Goal: Information Seeking & Learning: Learn about a topic

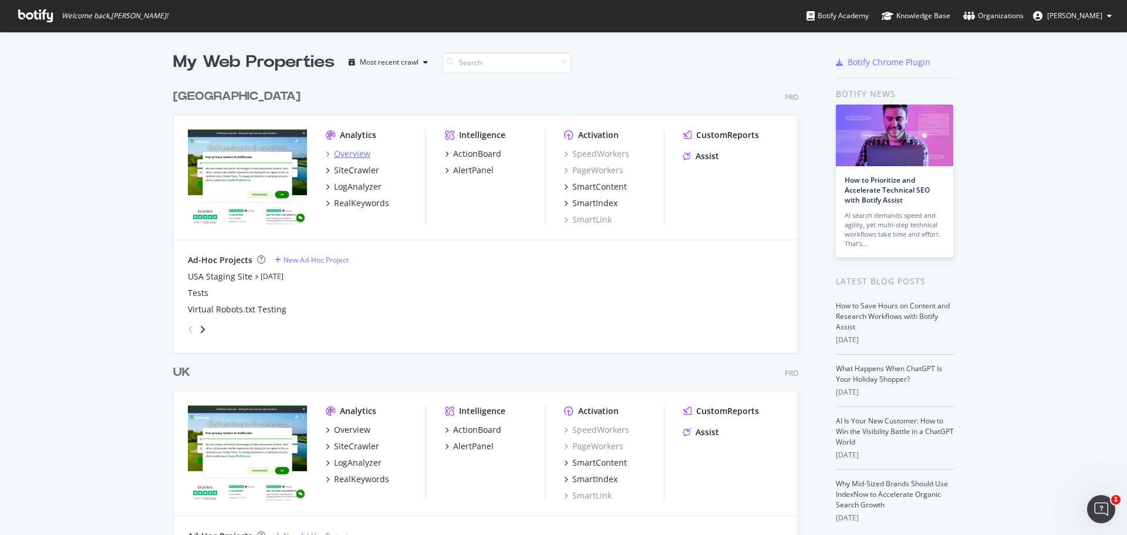
click at [356, 158] on div "Overview" at bounding box center [352, 154] width 36 height 12
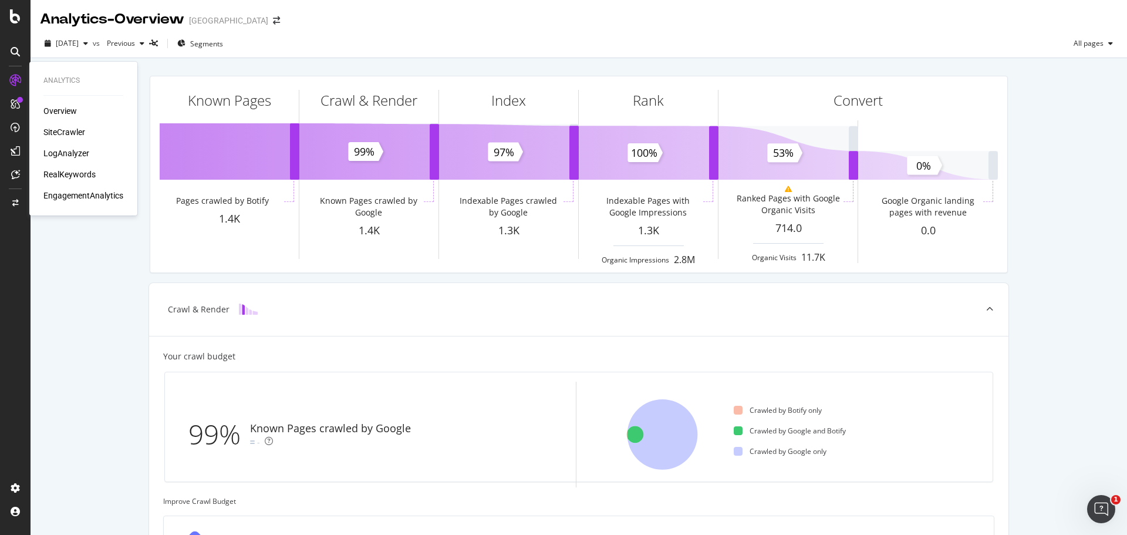
click at [78, 173] on div "RealKeywords" at bounding box center [69, 174] width 52 height 12
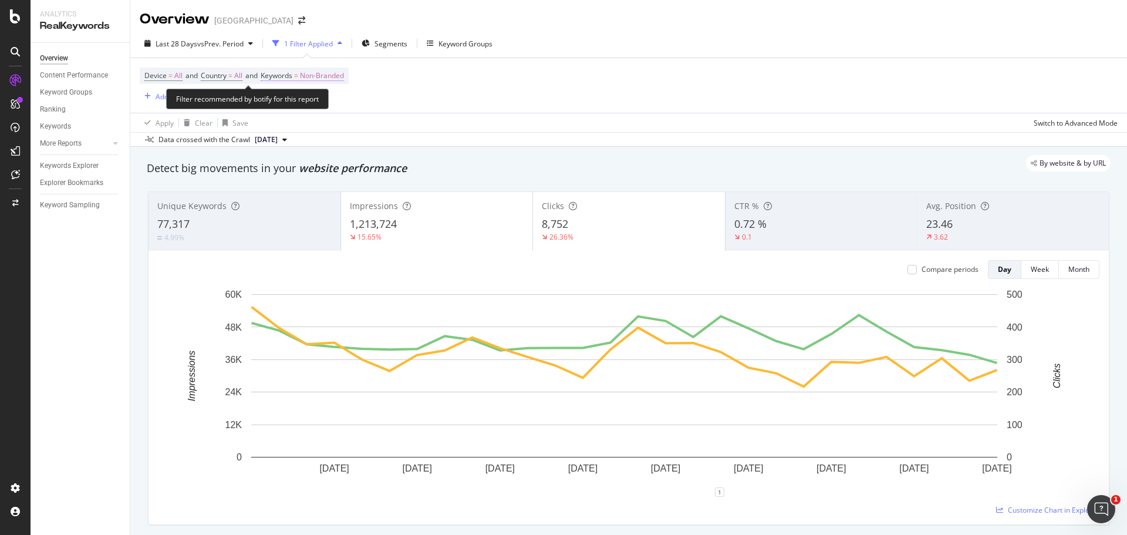
click at [337, 75] on span "Non-Branded" at bounding box center [322, 75] width 44 height 16
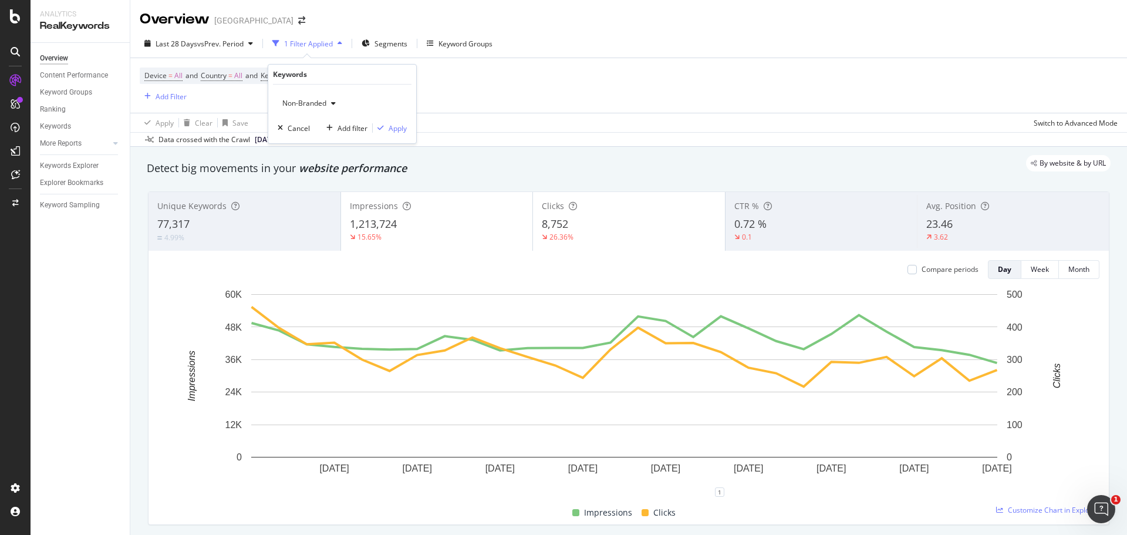
click at [330, 104] on div "button" at bounding box center [333, 103] width 14 height 7
click at [313, 194] on span "All" at bounding box center [348, 195] width 120 height 11
click at [394, 130] on div "Apply" at bounding box center [398, 128] width 18 height 10
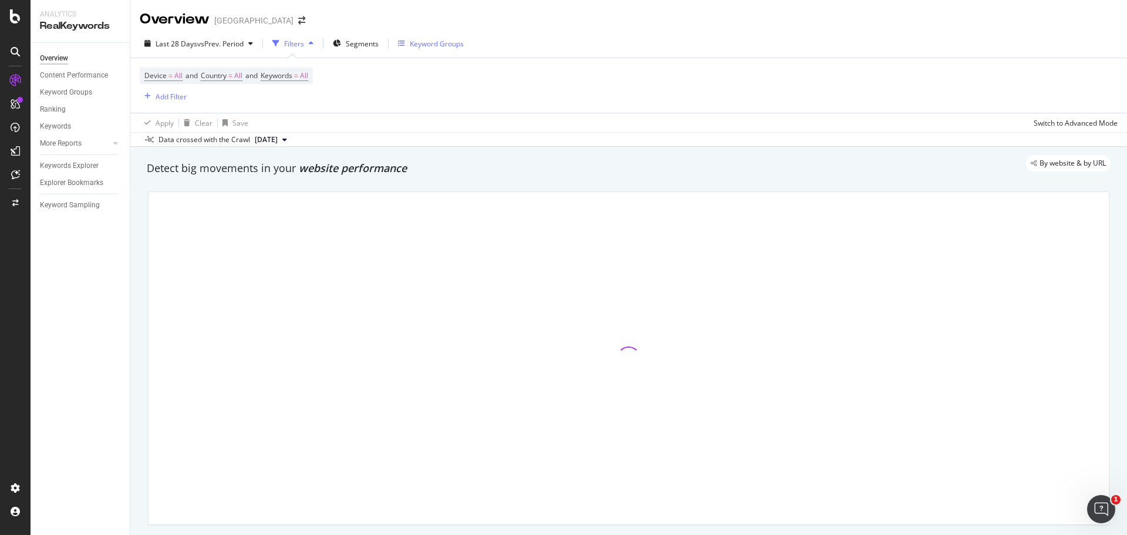
click at [423, 42] on div "Keyword Groups" at bounding box center [437, 44] width 54 height 10
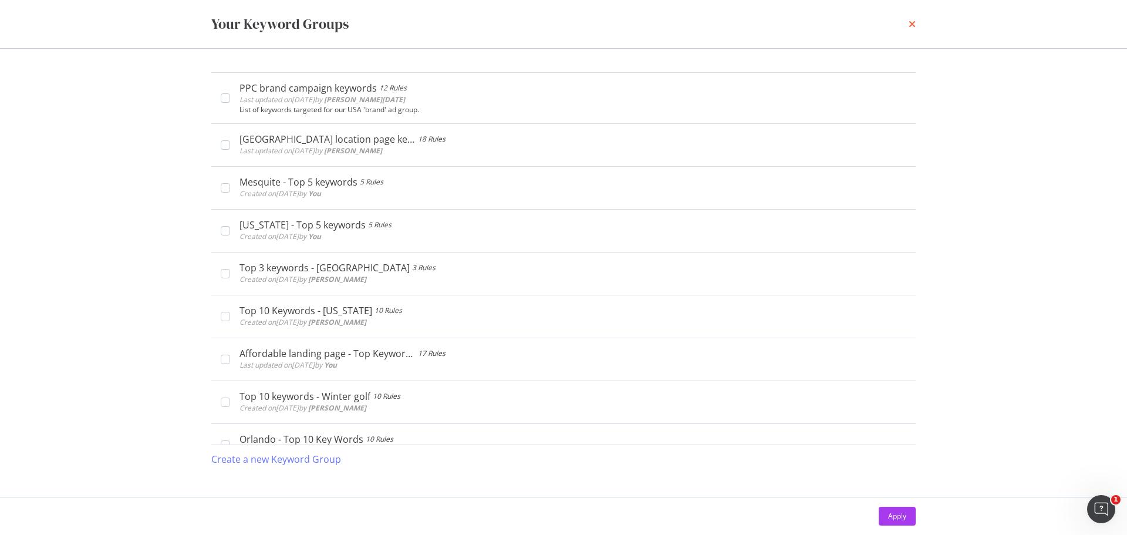
click at [913, 27] on icon "times" at bounding box center [911, 23] width 7 height 9
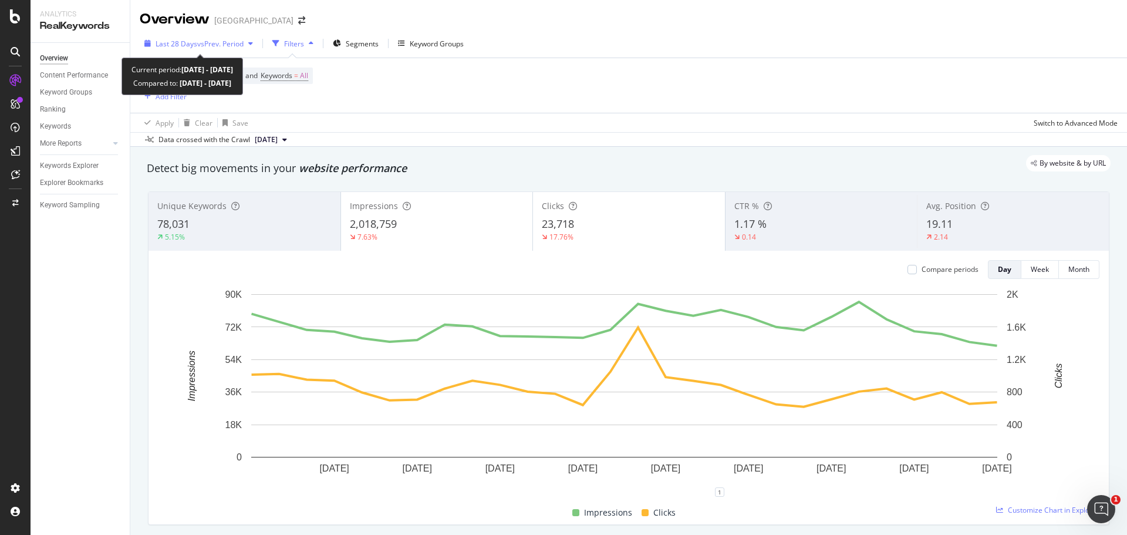
click at [238, 43] on span "vs Prev. Period" at bounding box center [220, 44] width 46 height 10
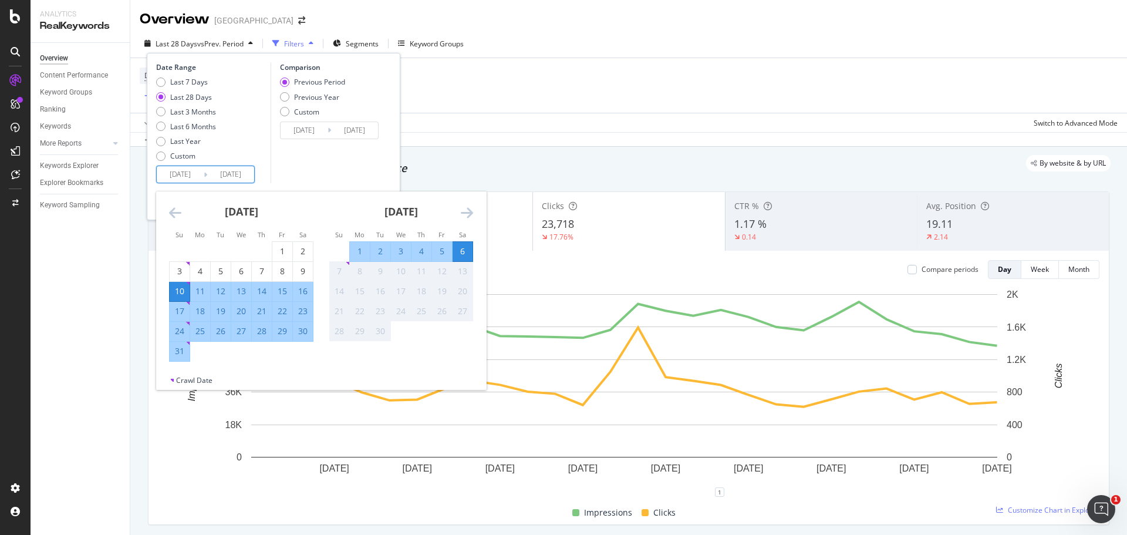
click at [194, 174] on input "[DATE]" at bounding box center [180, 174] width 47 height 16
click at [278, 258] on div "1" at bounding box center [282, 251] width 20 height 19
type input "[DATE]"
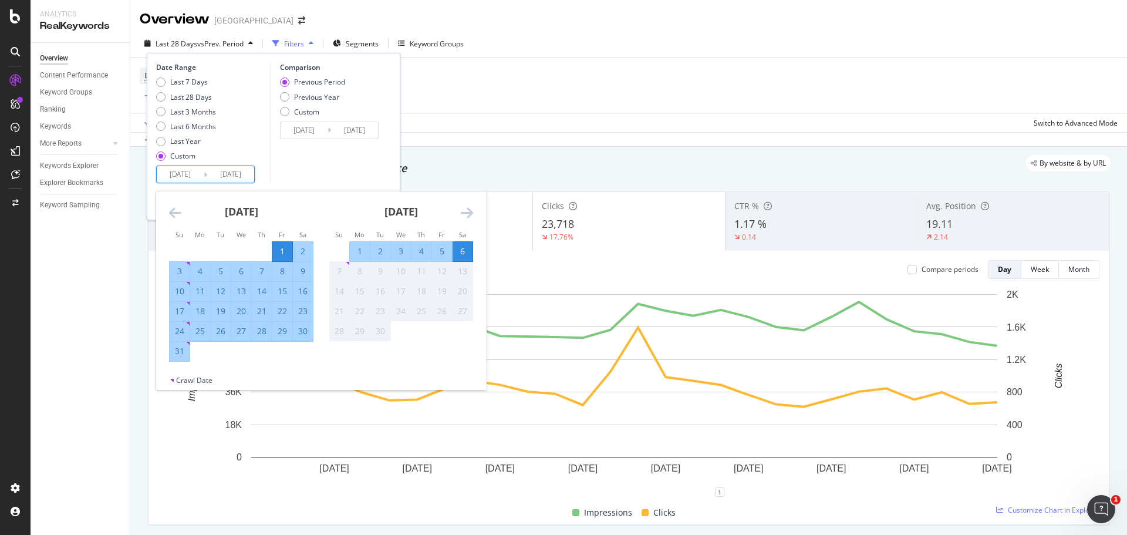
click at [175, 349] on div "31" at bounding box center [180, 351] width 20 height 12
type input "[DATE]"
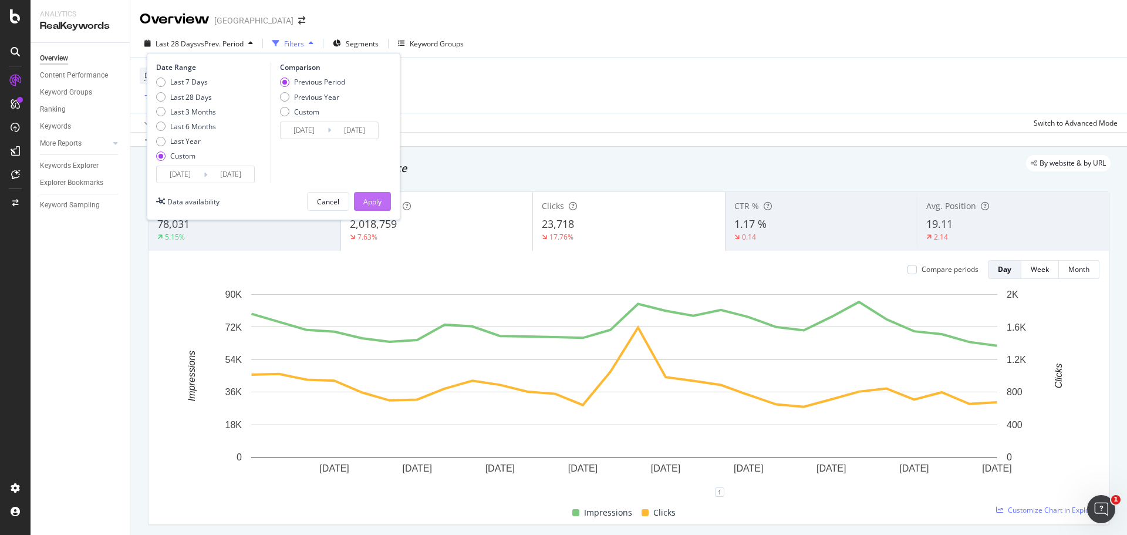
click at [366, 197] on div "Apply" at bounding box center [372, 202] width 18 height 10
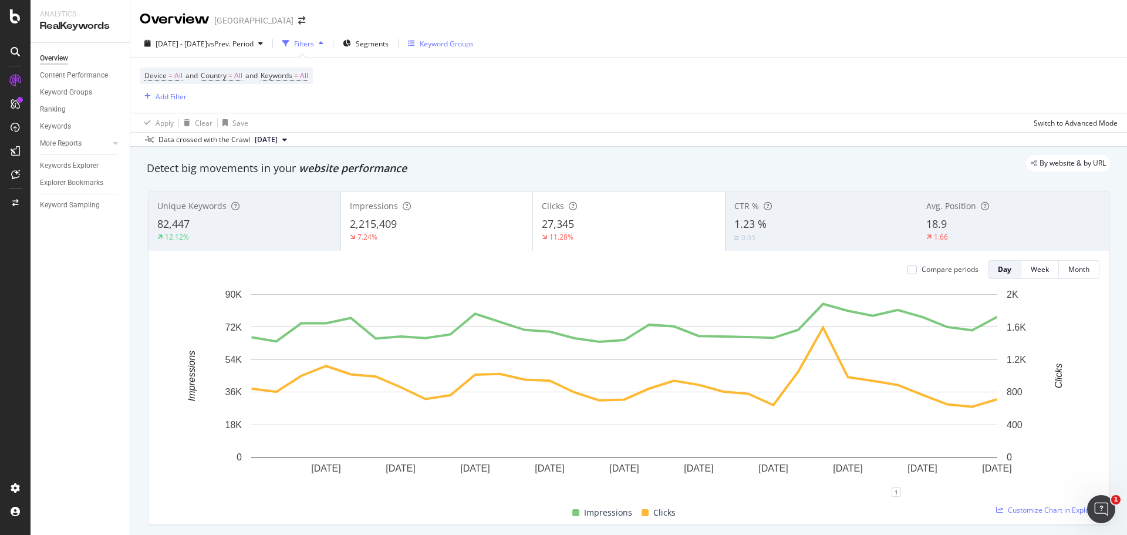
click at [450, 49] on div "Keyword Groups" at bounding box center [441, 44] width 66 height 18
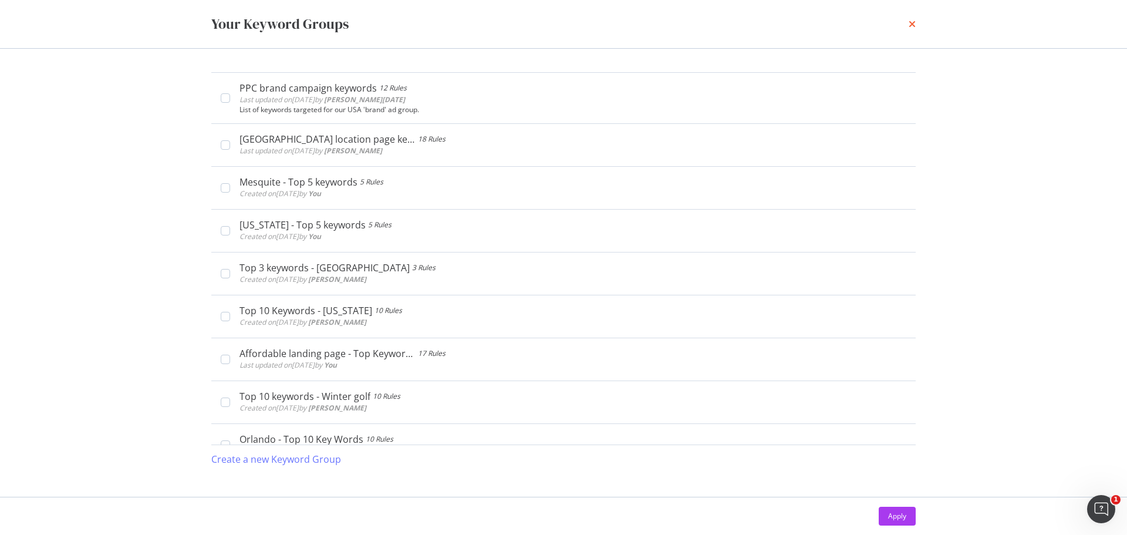
click at [913, 23] on icon "times" at bounding box center [911, 23] width 7 height 9
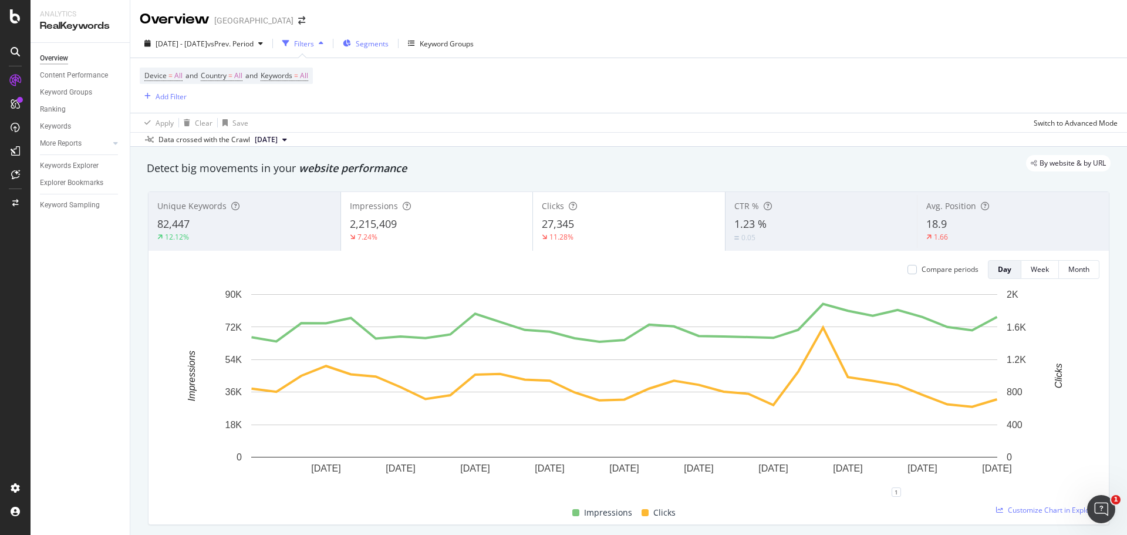
click at [389, 47] on span "Segments" at bounding box center [372, 44] width 33 height 10
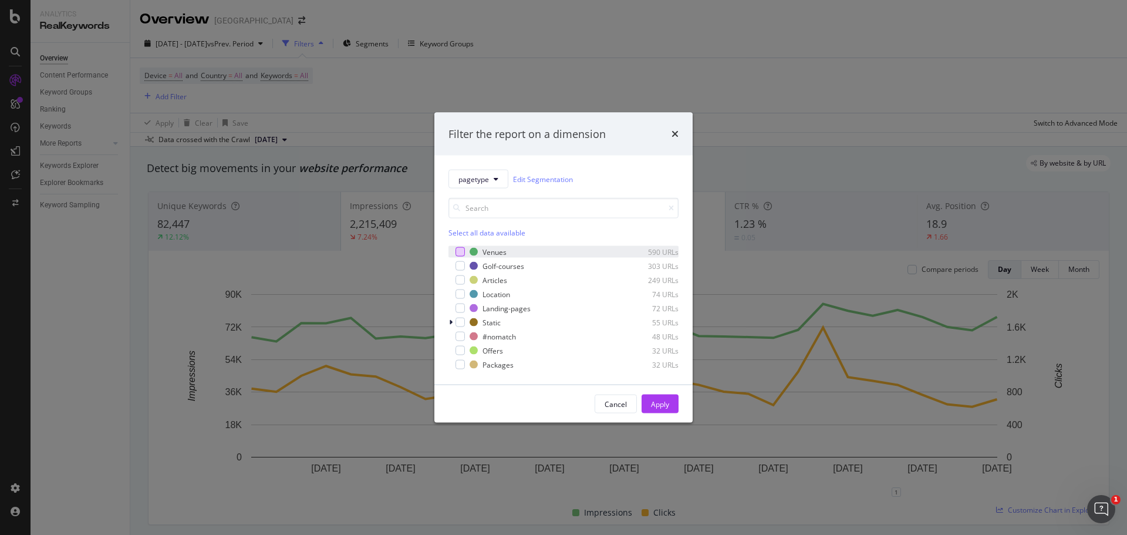
click at [457, 254] on div "modal" at bounding box center [459, 251] width 9 height 9
click at [461, 264] on div "modal" at bounding box center [459, 265] width 9 height 9
click at [462, 297] on div "modal" at bounding box center [459, 293] width 9 height 9
drag, startPoint x: 464, startPoint y: 309, endPoint x: 464, endPoint y: 320, distance: 11.2
click at [464, 310] on div "modal" at bounding box center [459, 307] width 9 height 9
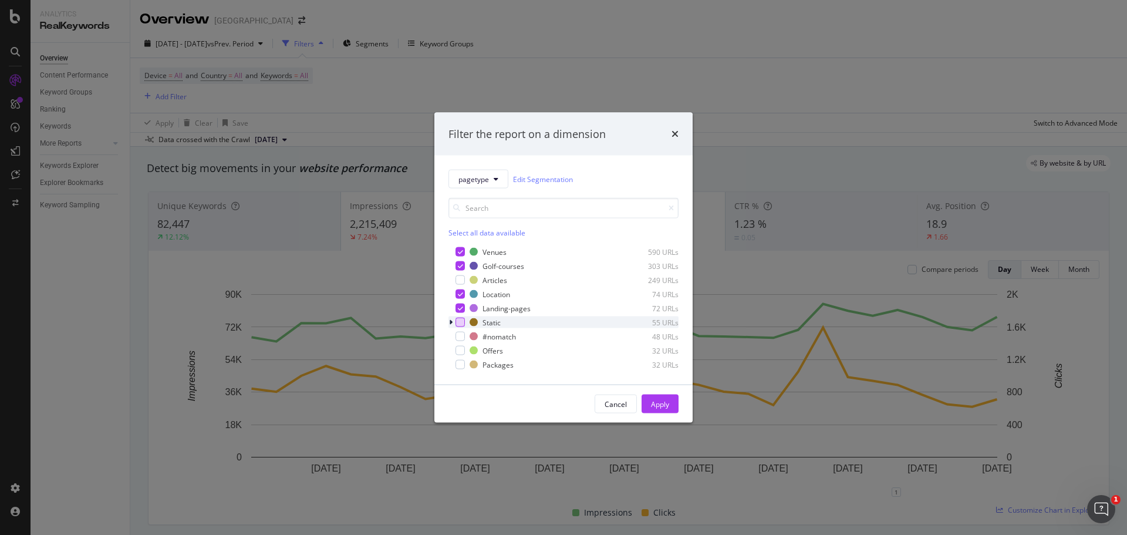
click at [462, 326] on div "modal" at bounding box center [459, 321] width 9 height 9
click at [461, 339] on div "modal" at bounding box center [459, 336] width 9 height 9
click at [460, 350] on div "modal" at bounding box center [459, 350] width 9 height 9
click at [460, 362] on div "modal" at bounding box center [459, 364] width 9 height 9
click at [650, 404] on button "Apply" at bounding box center [659, 403] width 37 height 19
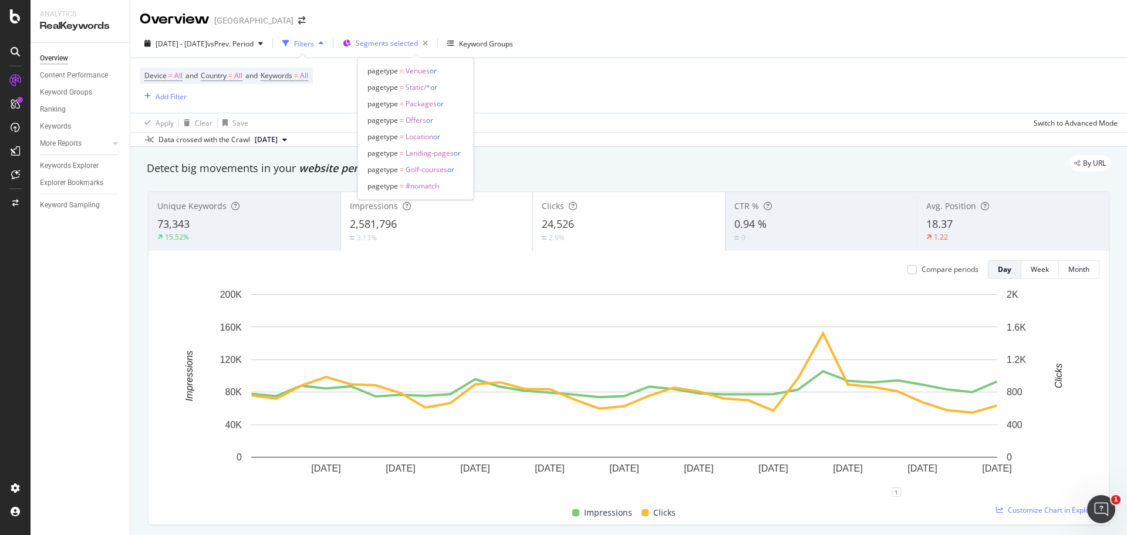
click at [409, 45] on span "Segments selected" at bounding box center [387, 43] width 62 height 10
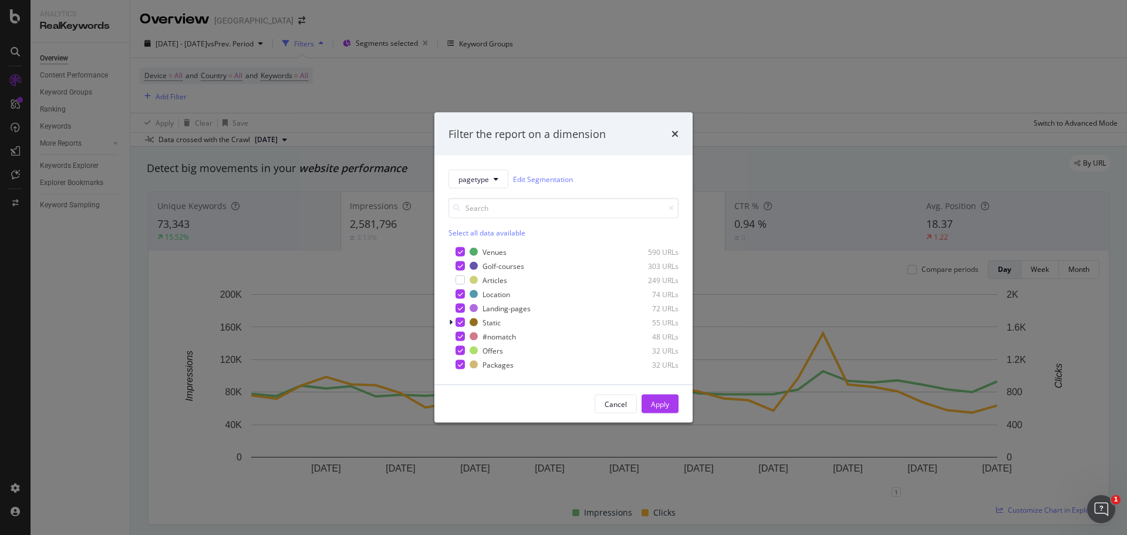
click at [759, 86] on div "Filter the report on a dimension pagetype Edit Segmentation Select all data ava…" at bounding box center [563, 267] width 1127 height 535
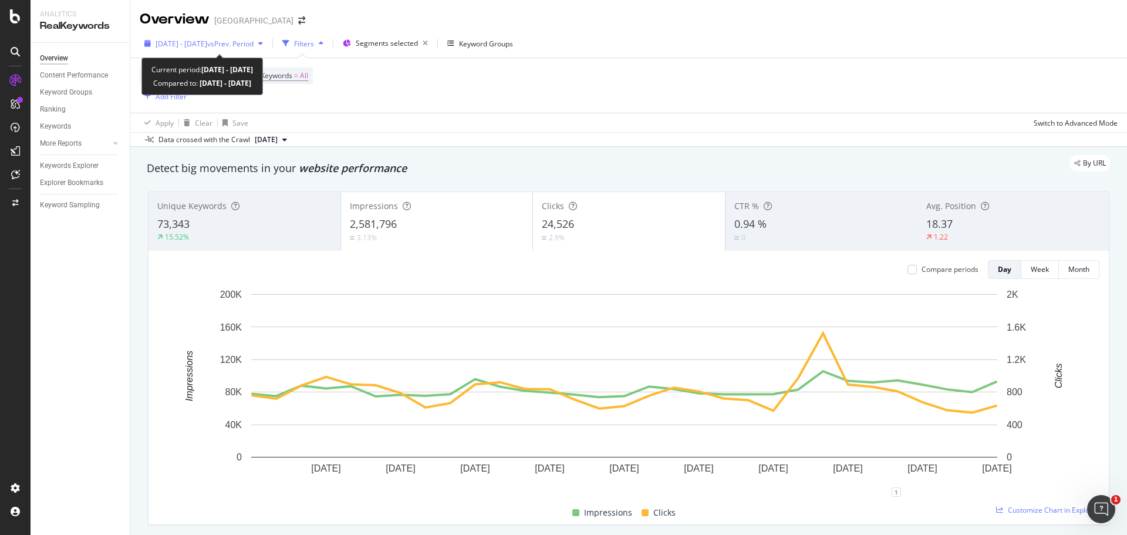
click at [254, 46] on span "vs Prev. Period" at bounding box center [230, 44] width 46 height 10
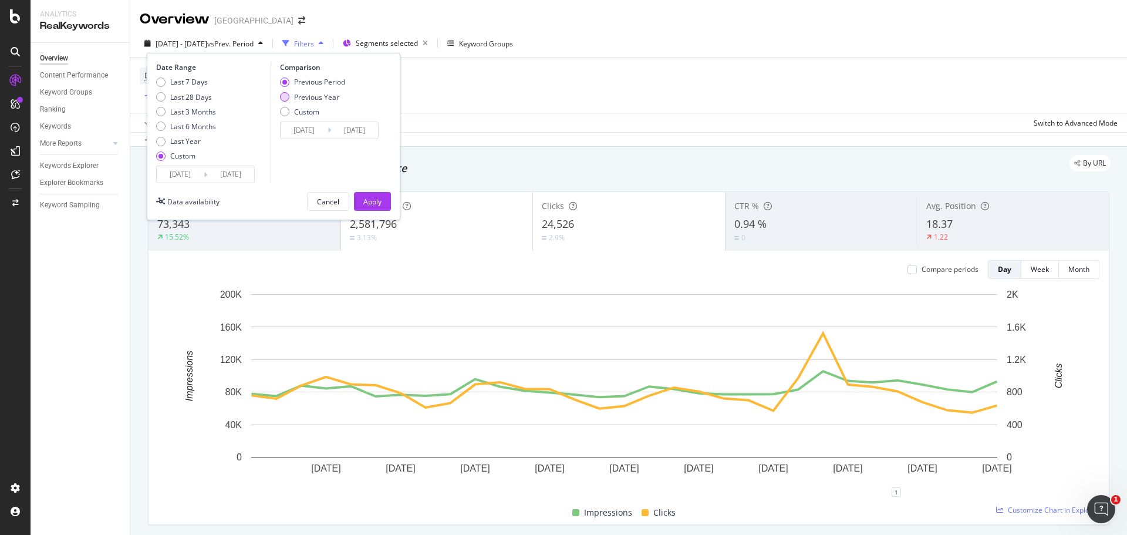
click at [300, 97] on div "Previous Year" at bounding box center [316, 97] width 45 height 10
type input "[DATE]"
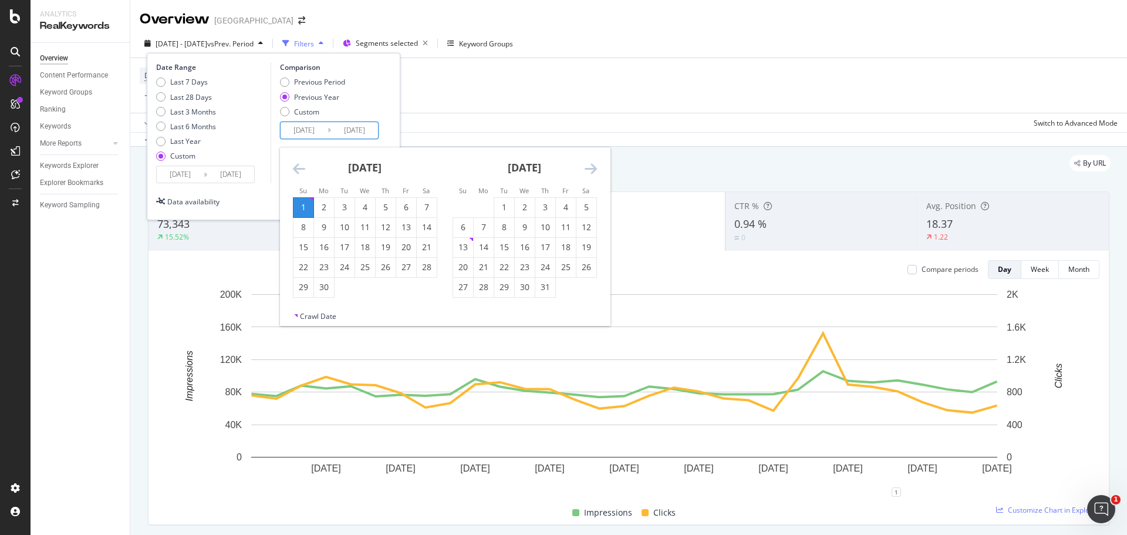
click at [311, 133] on input "[DATE]" at bounding box center [304, 130] width 47 height 16
click at [297, 170] on icon "Move backward to switch to the previous month." at bounding box center [299, 168] width 12 height 14
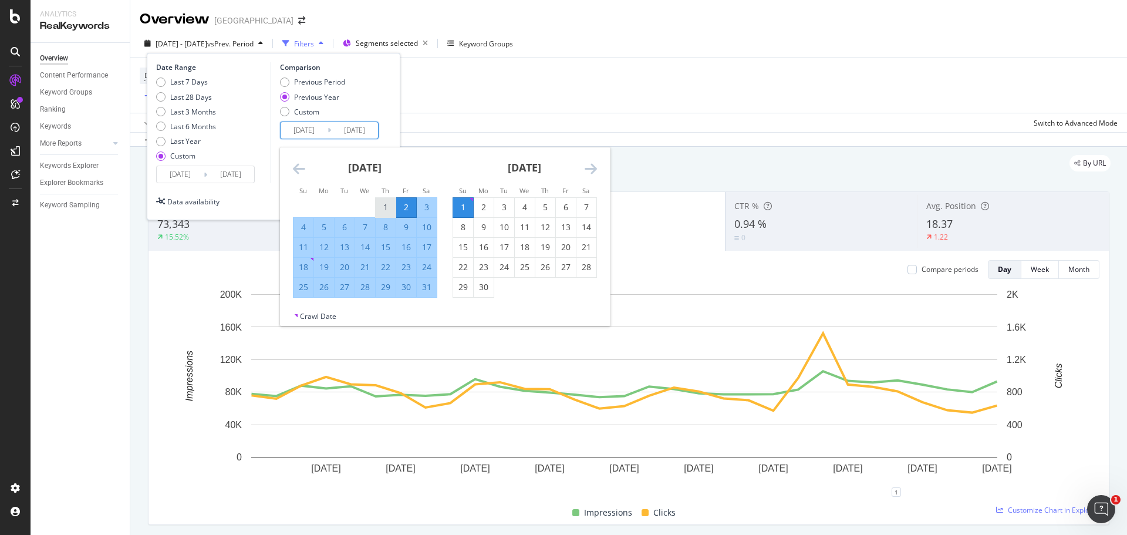
click at [381, 202] on div "1" at bounding box center [386, 207] width 20 height 12
type input "[DATE]"
click at [424, 287] on div "31" at bounding box center [427, 287] width 20 height 12
type input "[DATE]"
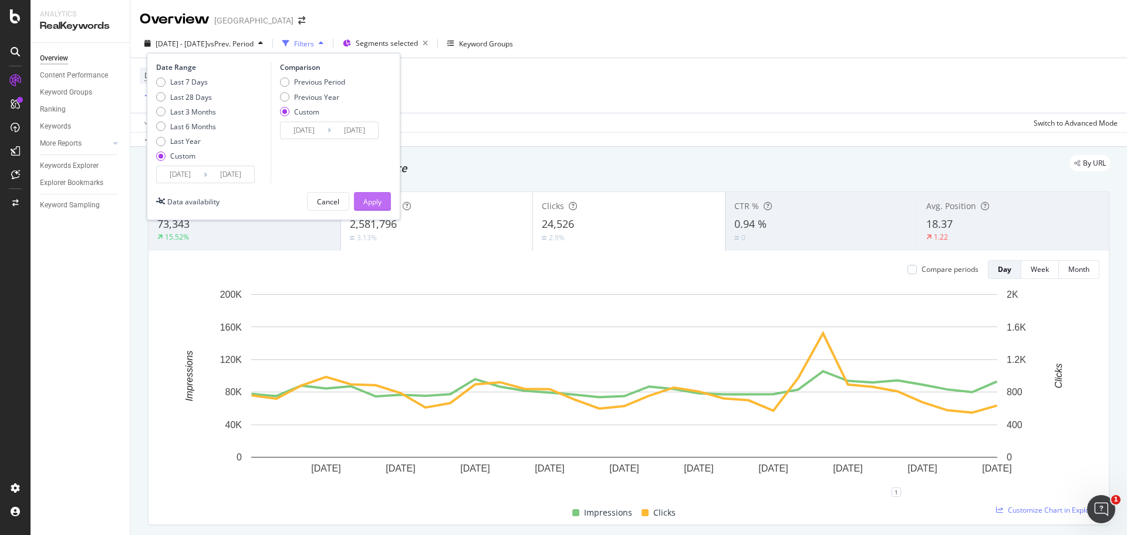
click at [385, 204] on button "Apply" at bounding box center [372, 201] width 37 height 19
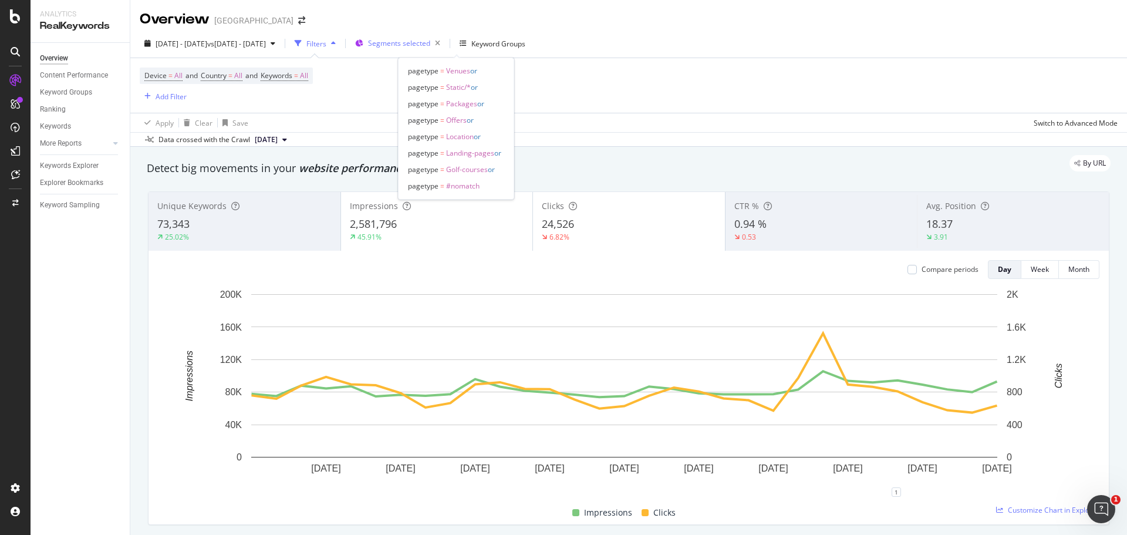
click at [430, 45] on span "Segments selected" at bounding box center [399, 43] width 62 height 10
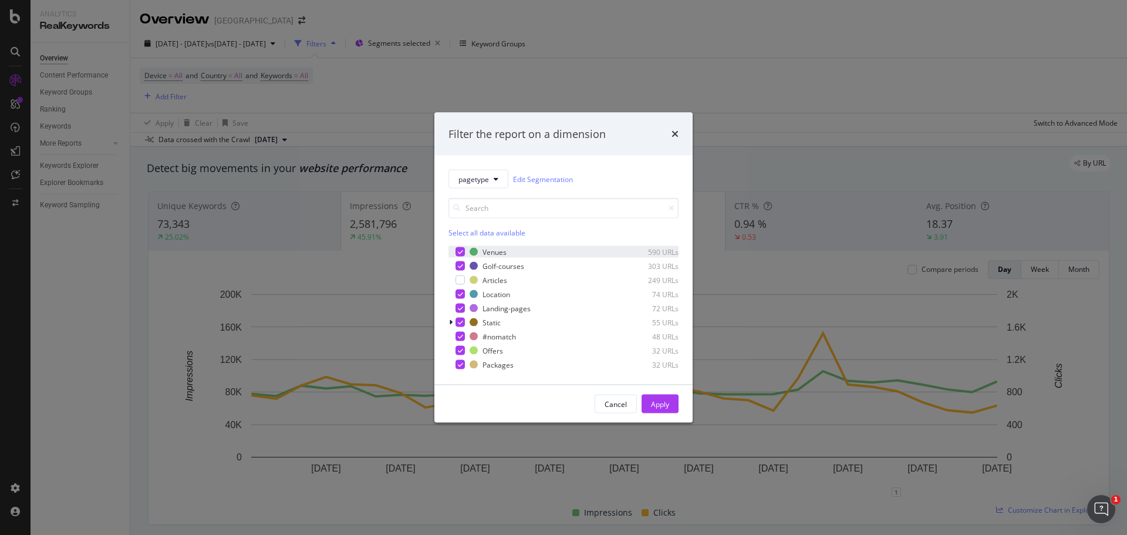
click at [461, 257] on div "Venues 590 URLs" at bounding box center [563, 252] width 230 height 12
click at [458, 272] on div "Venues 590 URLs Golf-courses 303 URLs Articles 249 URLs Location 74 URLs Landin…" at bounding box center [563, 308] width 230 height 124
click at [462, 269] on div "modal" at bounding box center [459, 265] width 9 height 9
click at [459, 289] on div "modal" at bounding box center [459, 293] width 9 height 9
click at [460, 311] on div "modal" at bounding box center [459, 307] width 9 height 9
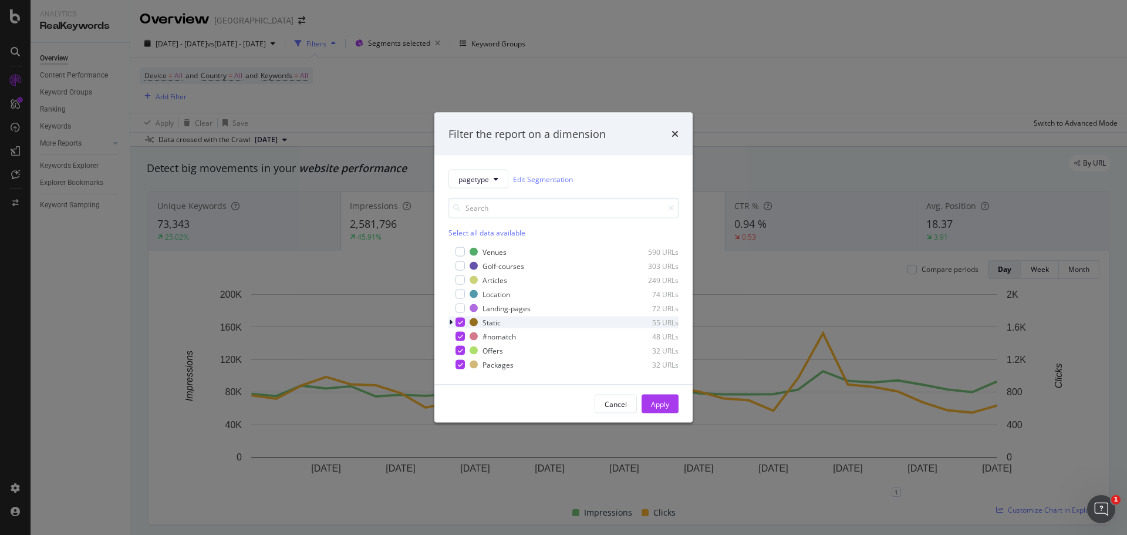
click at [460, 325] on div "modal" at bounding box center [459, 321] width 9 height 9
click at [460, 342] on div "#nomatch 48 URLs" at bounding box center [563, 336] width 230 height 12
click at [461, 353] on icon "modal" at bounding box center [460, 350] width 5 height 6
click at [459, 363] on icon "modal" at bounding box center [460, 365] width 5 height 6
click at [463, 279] on div "modal" at bounding box center [459, 279] width 9 height 9
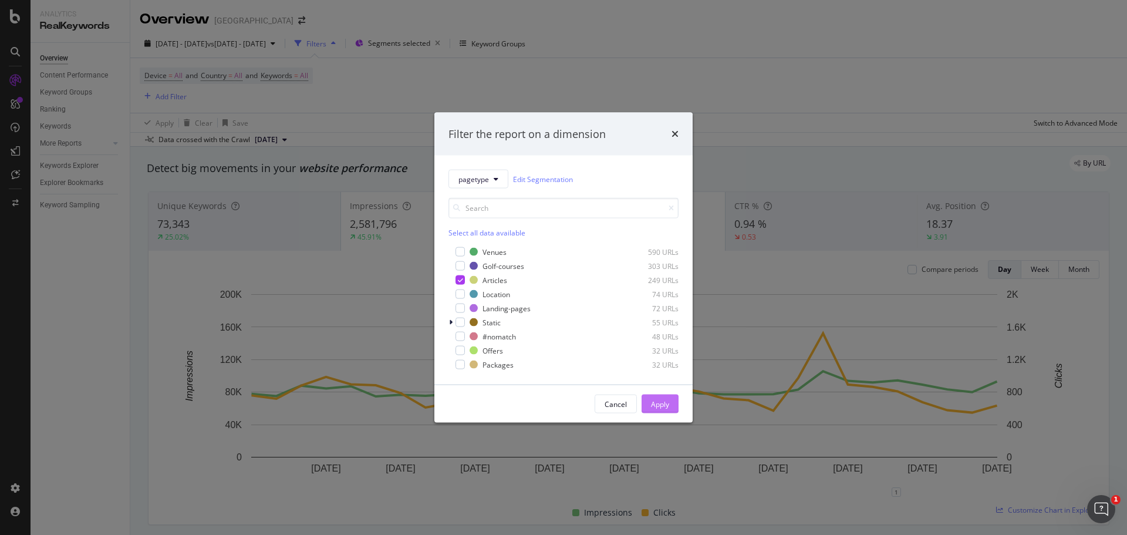
click at [668, 406] on div "Apply" at bounding box center [660, 403] width 18 height 10
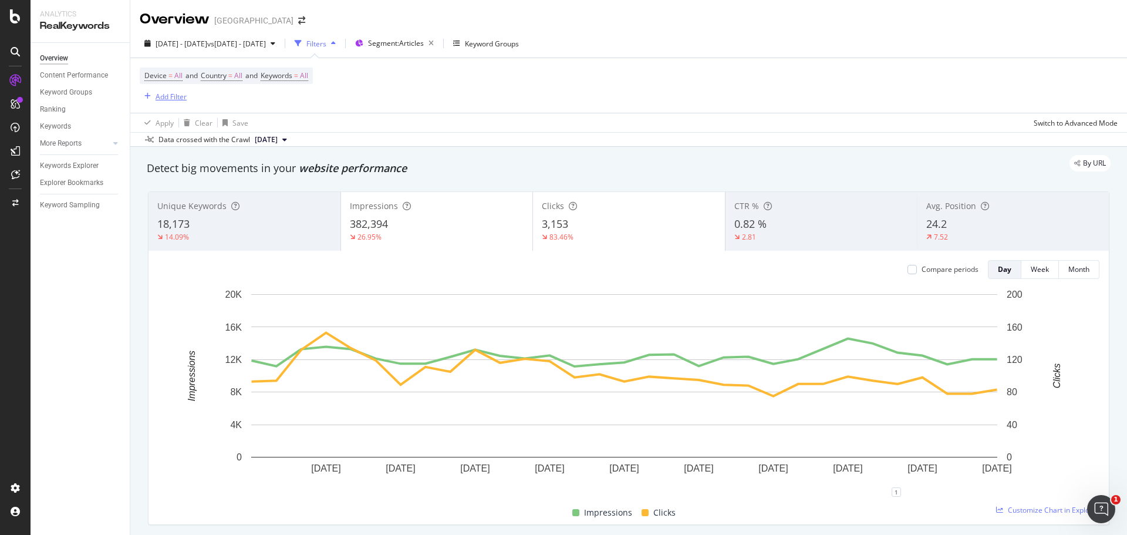
click at [164, 98] on div "Add Filter" at bounding box center [171, 97] width 31 height 10
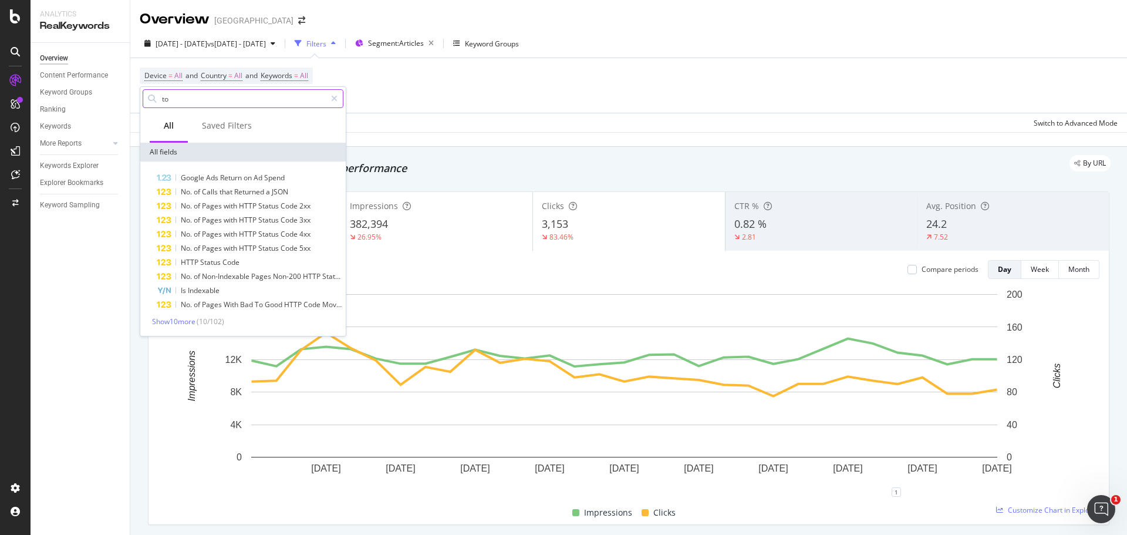
type input "t"
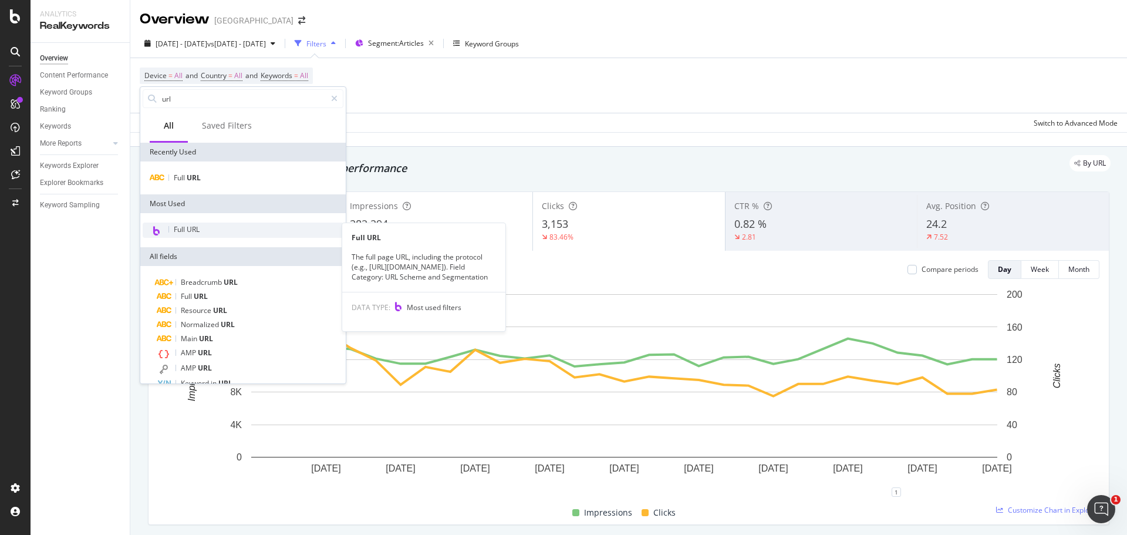
type input "url"
click at [215, 229] on div "Full URL" at bounding box center [243, 229] width 201 height 15
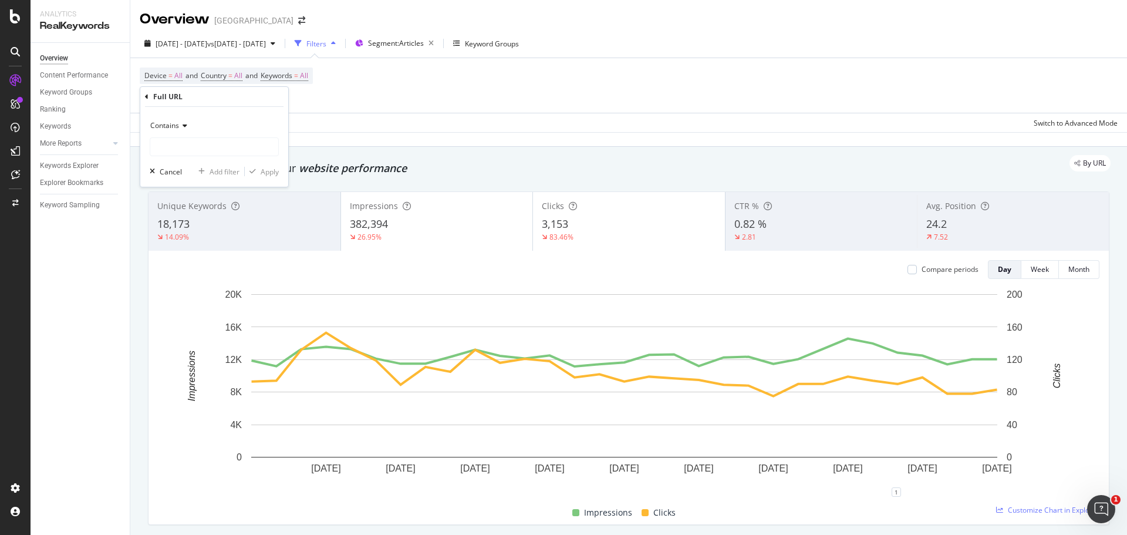
click at [184, 126] on icon at bounding box center [183, 125] width 8 height 7
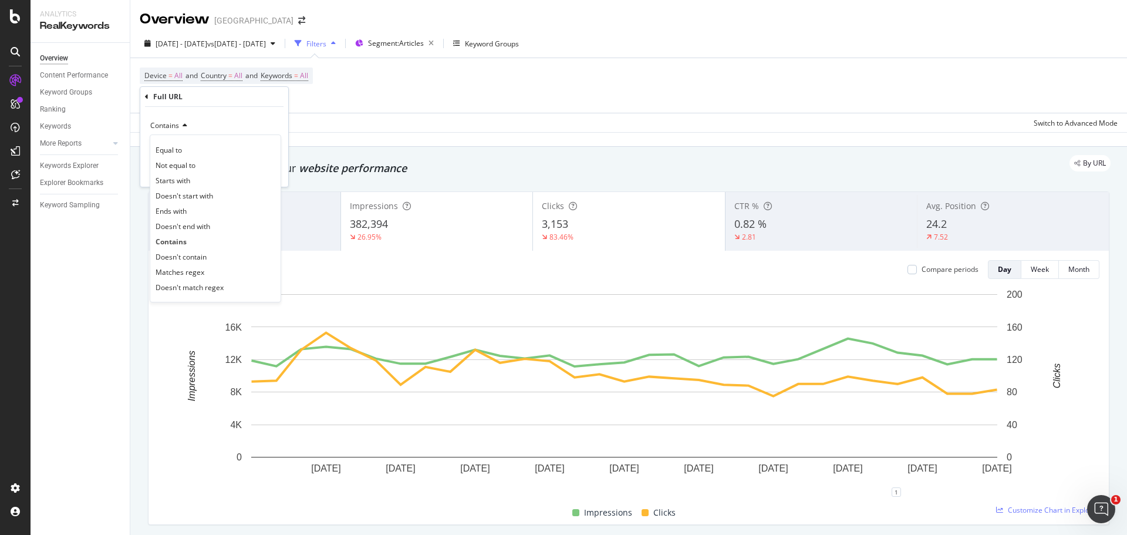
click at [211, 121] on div "Contains" at bounding box center [214, 125] width 129 height 19
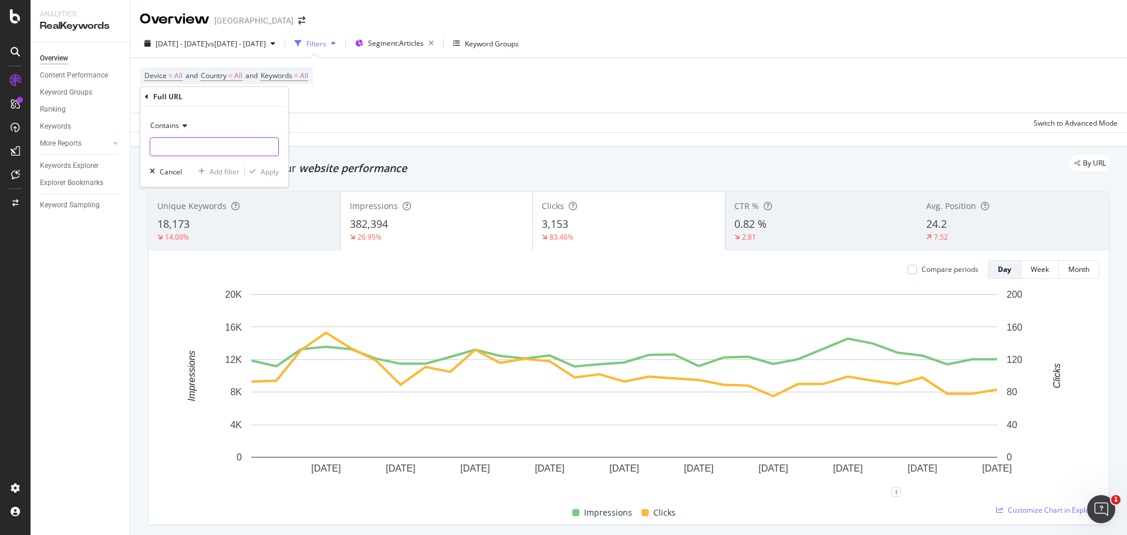
click at [203, 151] on input "text" at bounding box center [214, 146] width 128 height 19
type input "a"
click at [178, 126] on span "Contains" at bounding box center [164, 125] width 29 height 10
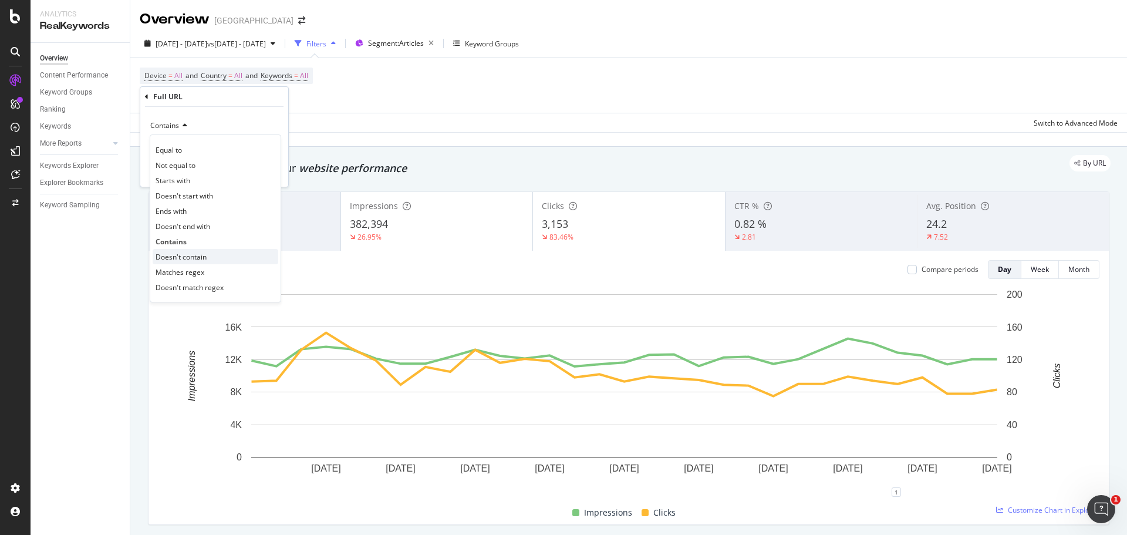
click at [214, 256] on div "Doesn't contain" at bounding box center [216, 256] width 126 height 15
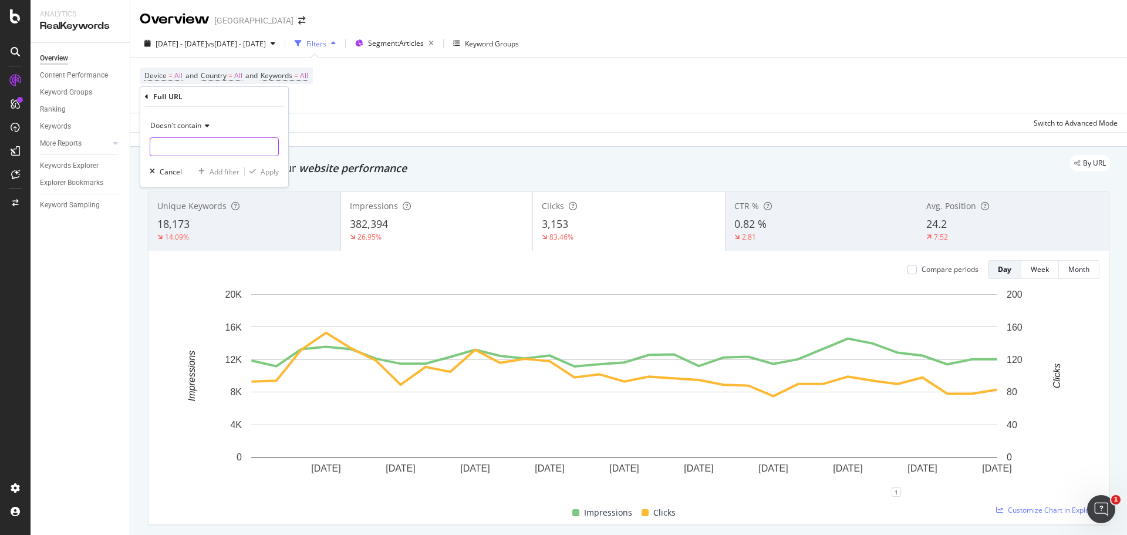
click at [196, 147] on input "text" at bounding box center [214, 146] width 128 height 19
type input "article"
click at [265, 172] on div "Apply" at bounding box center [270, 172] width 18 height 10
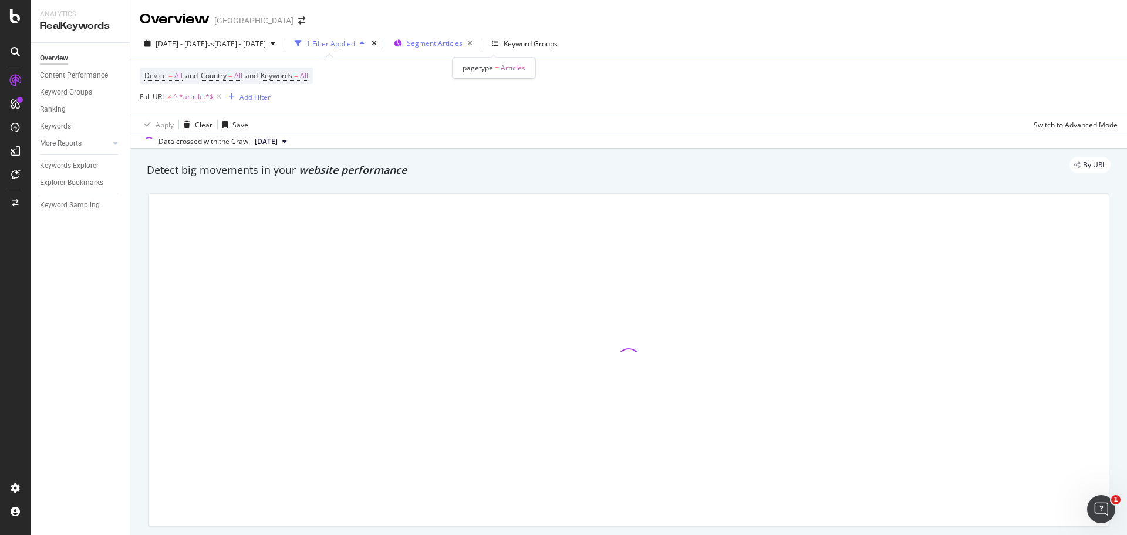
click at [462, 45] on span "Segment: Articles" at bounding box center [435, 43] width 56 height 10
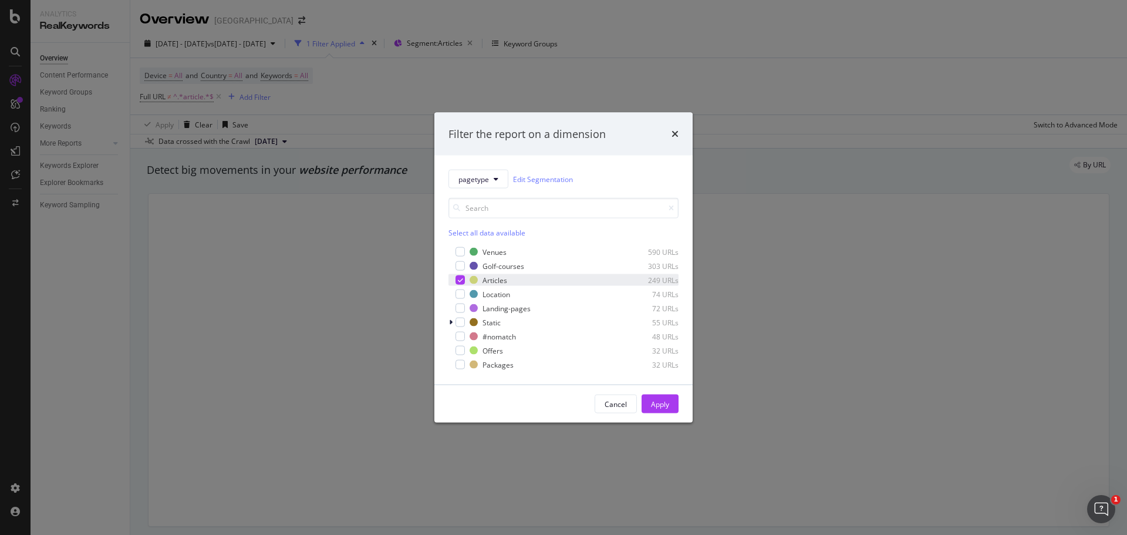
click at [459, 275] on div "modal" at bounding box center [459, 279] width 9 height 9
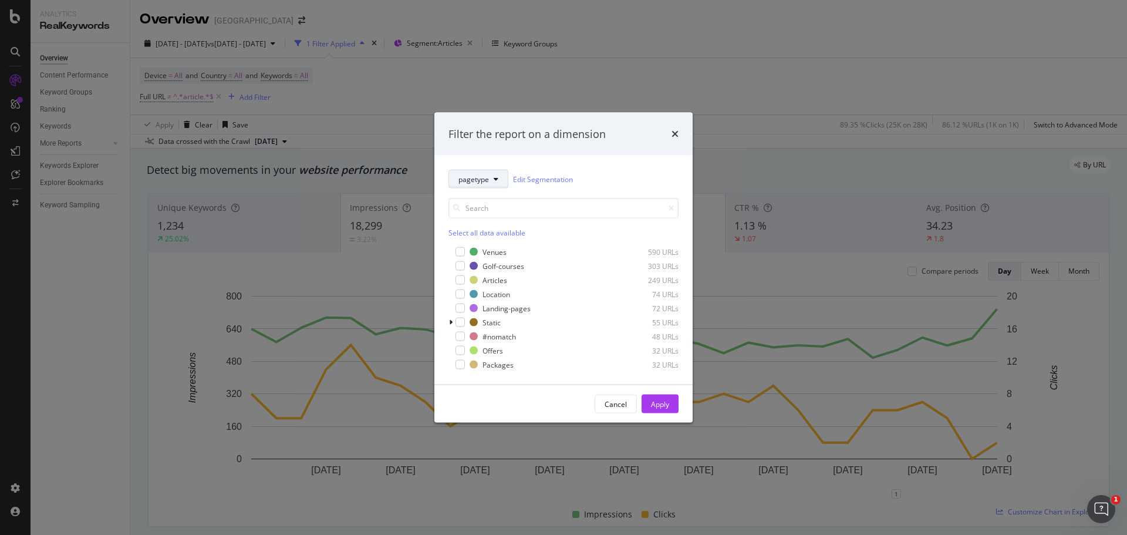
click at [487, 180] on span "pagetype" at bounding box center [473, 179] width 31 height 10
click at [490, 265] on span "locations" at bounding box center [496, 264] width 76 height 11
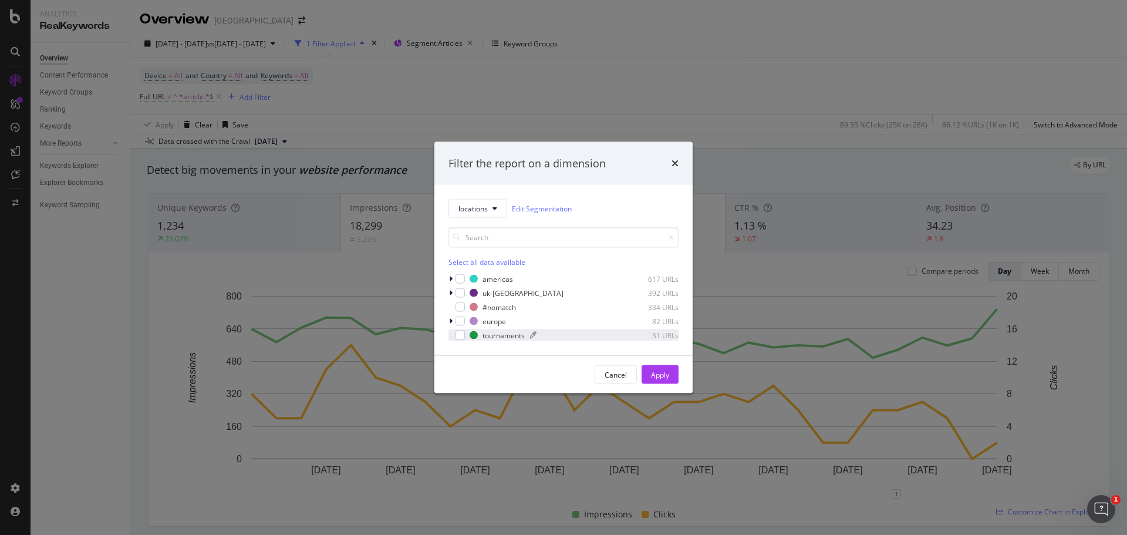
click at [472, 336] on div "modal" at bounding box center [473, 335] width 8 height 8
click at [658, 382] on div "Apply" at bounding box center [660, 375] width 18 height 18
